Goal: Task Accomplishment & Management: Manage account settings

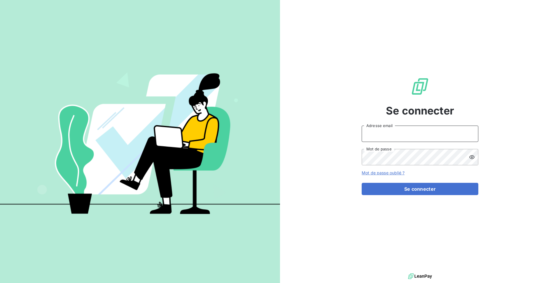
type input "issy8@adaptel.fr"
click at [463, 182] on form "issy8@adaptel.fr Adresse email Mot de passe Mot de passe oublié ? Se connecter" at bounding box center [420, 159] width 117 height 69
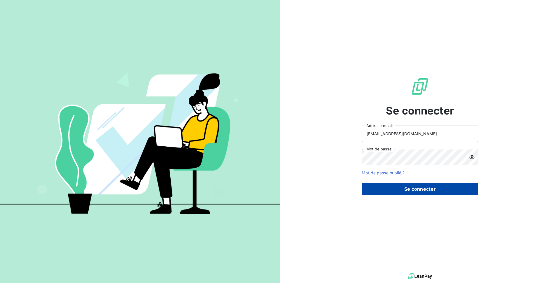
click at [453, 185] on button "Se connecter" at bounding box center [420, 189] width 117 height 12
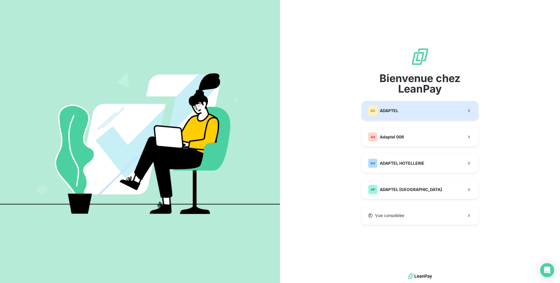
click at [430, 117] on button "AD ADAPTEL" at bounding box center [420, 110] width 117 height 19
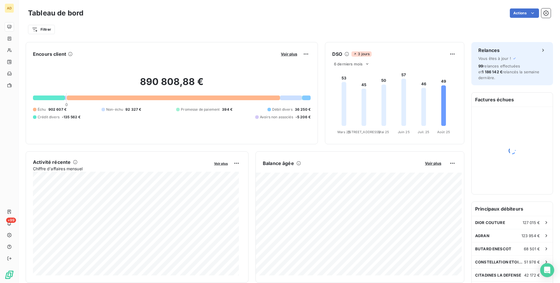
click at [266, 24] on div "Filtrer" at bounding box center [289, 29] width 523 height 11
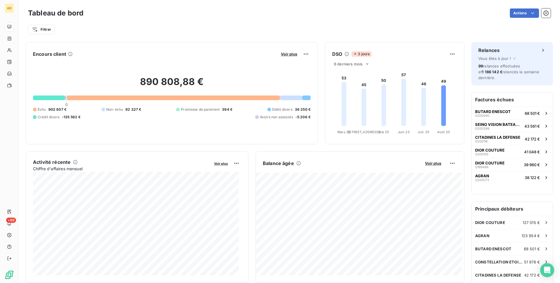
click at [432, 17] on div "Actions" at bounding box center [320, 12] width 460 height 9
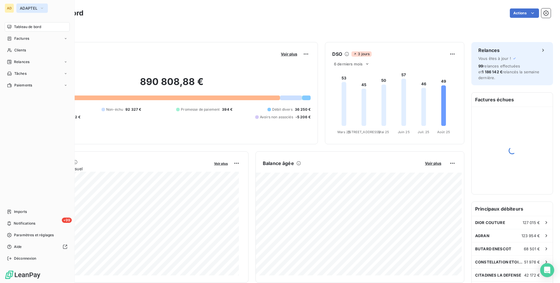
click at [41, 8] on icon "button" at bounding box center [42, 8] width 5 height 6
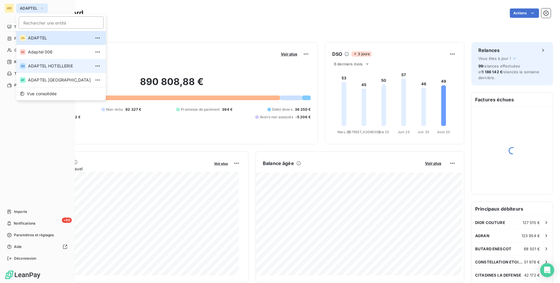
click at [59, 67] on span "ADAPTEL HOTELLERIE" at bounding box center [59, 66] width 63 height 6
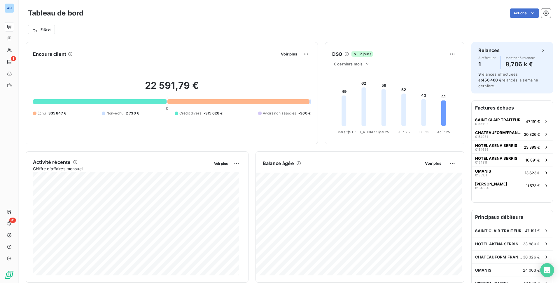
click at [422, 13] on div "Actions" at bounding box center [320, 12] width 460 height 9
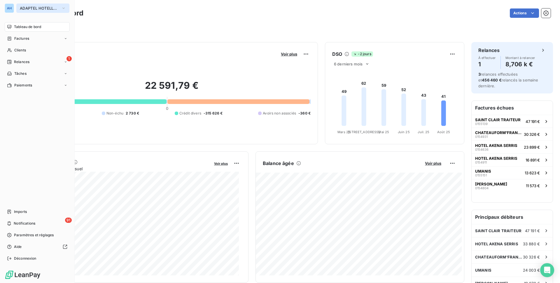
click at [22, 11] on button "ADAPTEL HOTELLERIE" at bounding box center [42, 8] width 53 height 9
click at [57, 9] on span "ADAPTEL HOTELLERIE" at bounding box center [39, 8] width 39 height 5
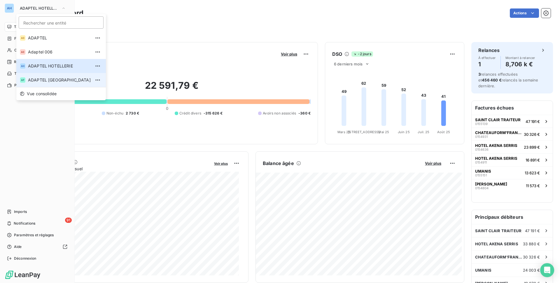
click at [66, 77] on span "ADAPTEL [GEOGRAPHIC_DATA]" at bounding box center [59, 80] width 63 height 6
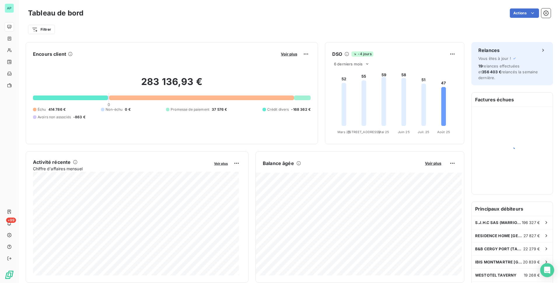
click at [237, 29] on div "Filtrer" at bounding box center [289, 29] width 523 height 11
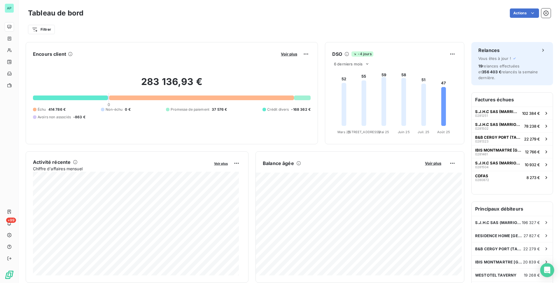
click at [341, 25] on div "Filtrer" at bounding box center [289, 29] width 523 height 11
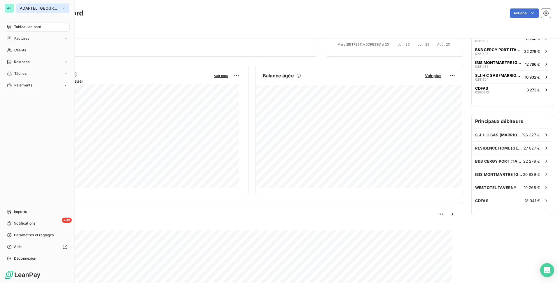
click at [33, 9] on span "ADAPTEL [GEOGRAPHIC_DATA]" at bounding box center [39, 8] width 39 height 5
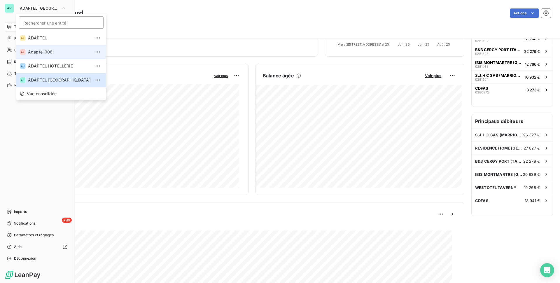
click at [56, 50] on span "Adaptel 006" at bounding box center [59, 52] width 63 height 6
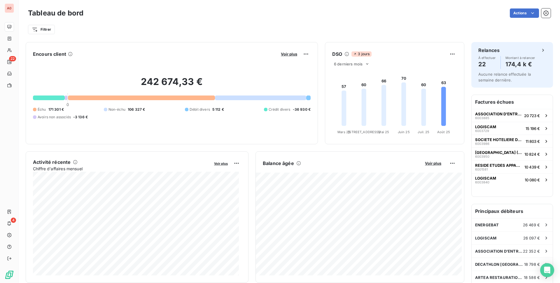
click at [461, 35] on div "Filtrer" at bounding box center [289, 29] width 523 height 11
